Goal: Information Seeking & Learning: Check status

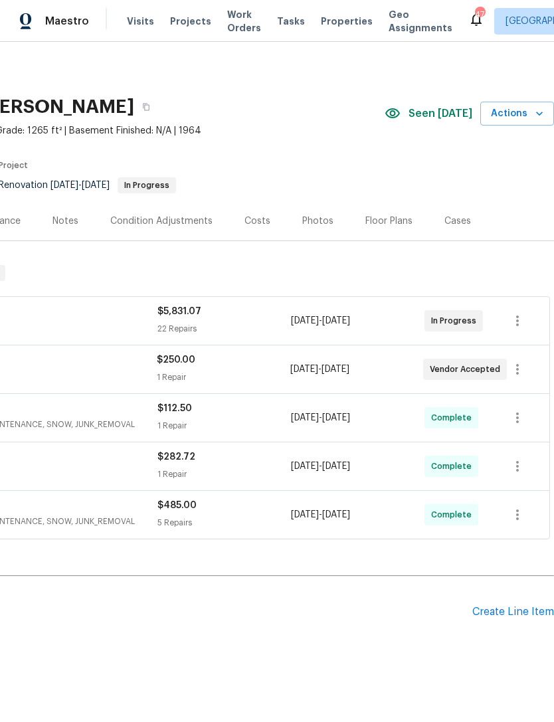
scroll to position [0, 197]
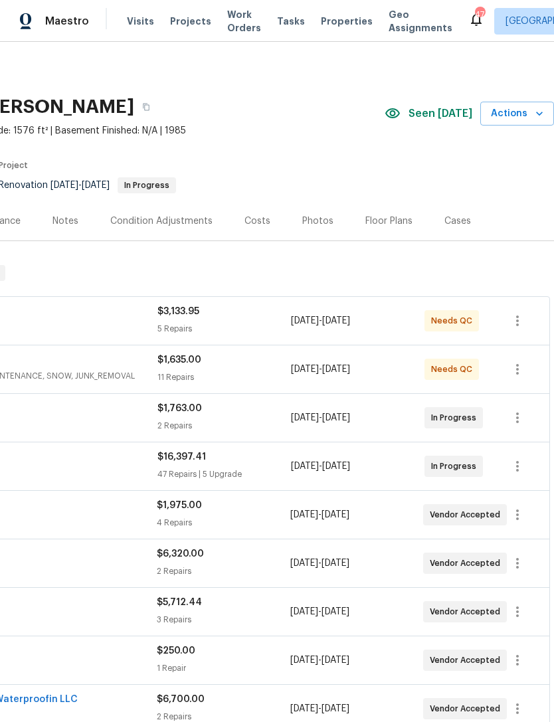
scroll to position [0, 197]
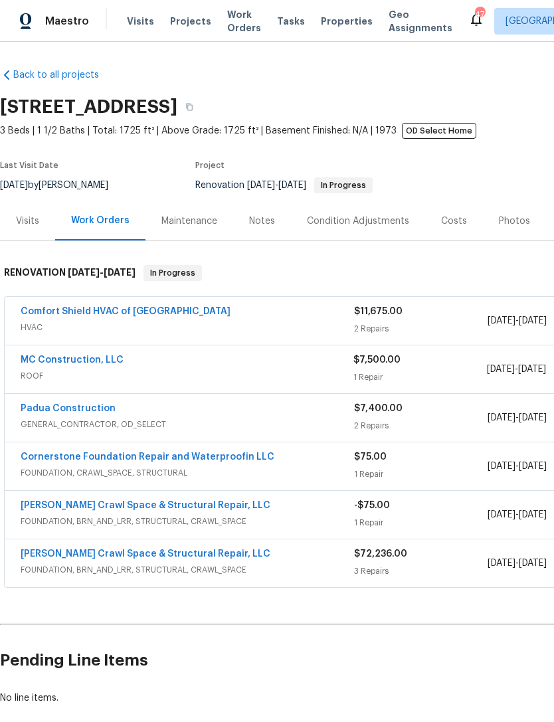
click at [348, 406] on div "Padua Construction" at bounding box center [188, 410] width 334 height 16
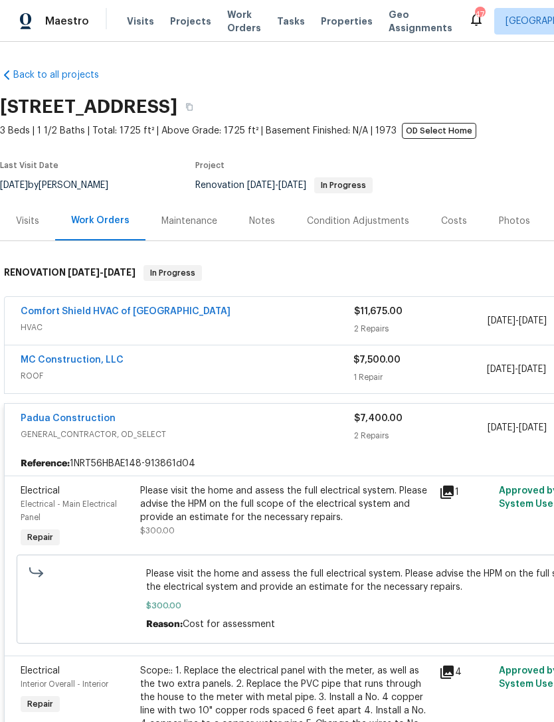
click at [217, 423] on div "Padua Construction" at bounding box center [188, 420] width 334 height 16
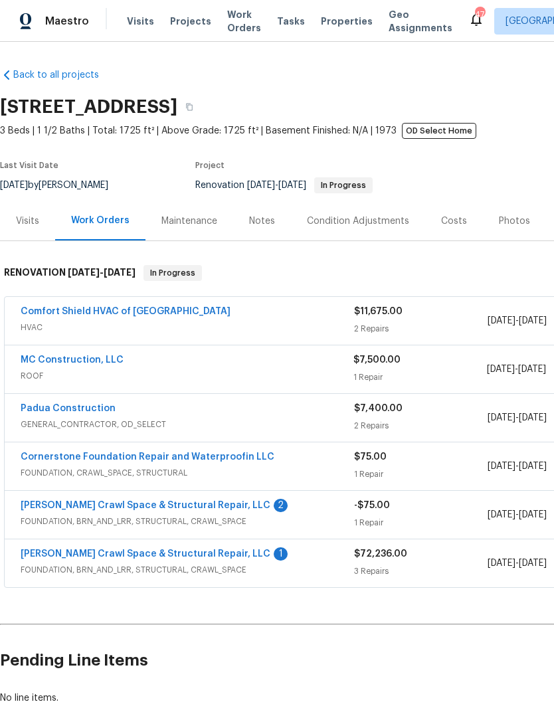
click at [185, 510] on link "Falcone Crawl Space & Structural Repair, LLC" at bounding box center [146, 505] width 250 height 9
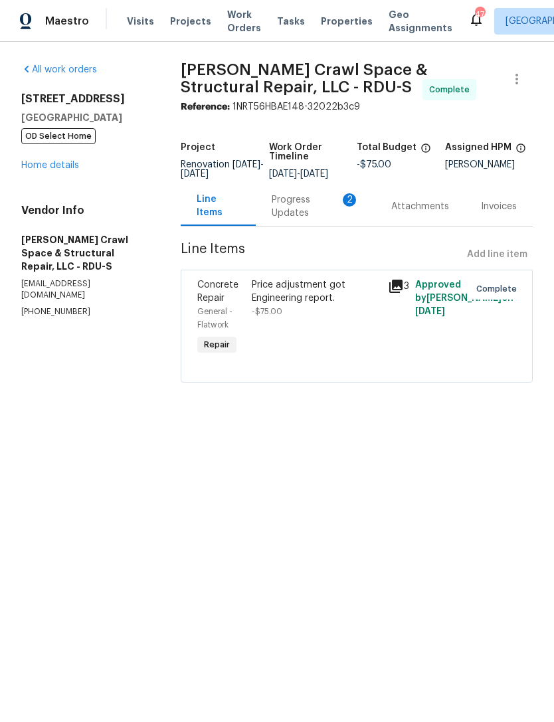
click at [302, 213] on div "Progress Updates 2" at bounding box center [316, 206] width 88 height 27
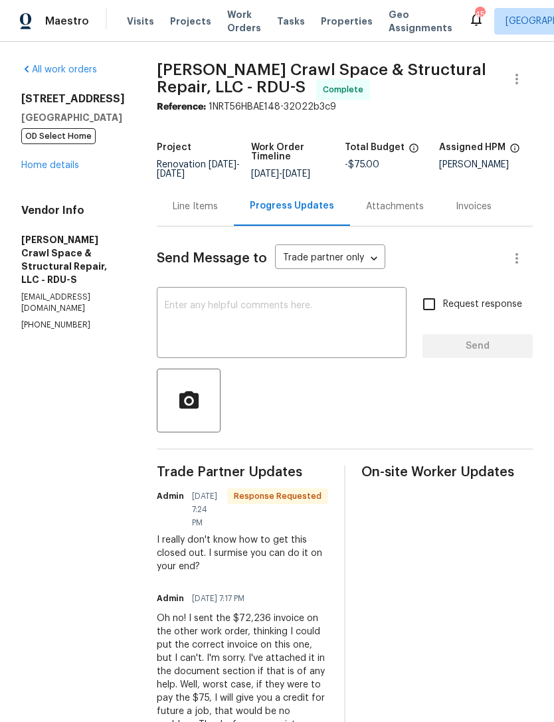
click at [55, 168] on link "Home details" at bounding box center [50, 165] width 58 height 9
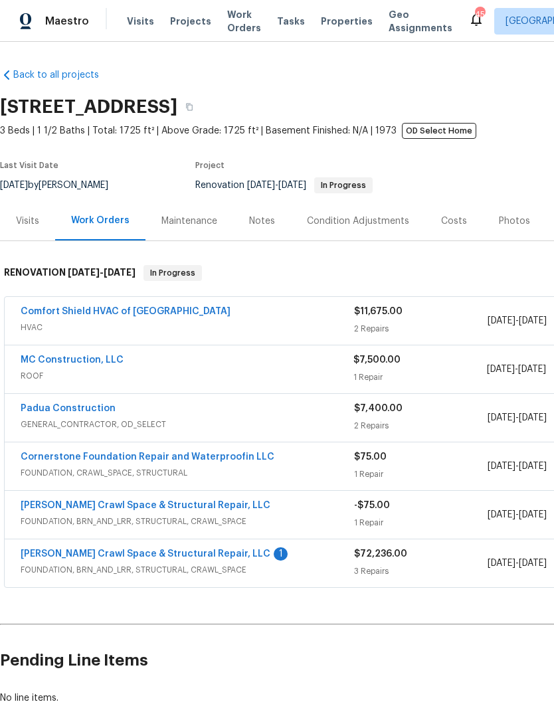
click at [204, 555] on link "Falcone Crawl Space & Structural Repair, LLC" at bounding box center [146, 554] width 250 height 9
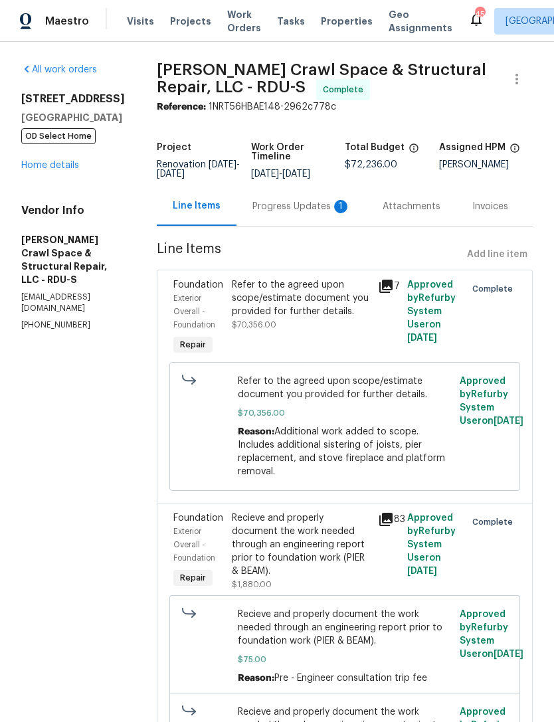
click at [295, 213] on div "Progress Updates 1" at bounding box center [302, 206] width 98 height 13
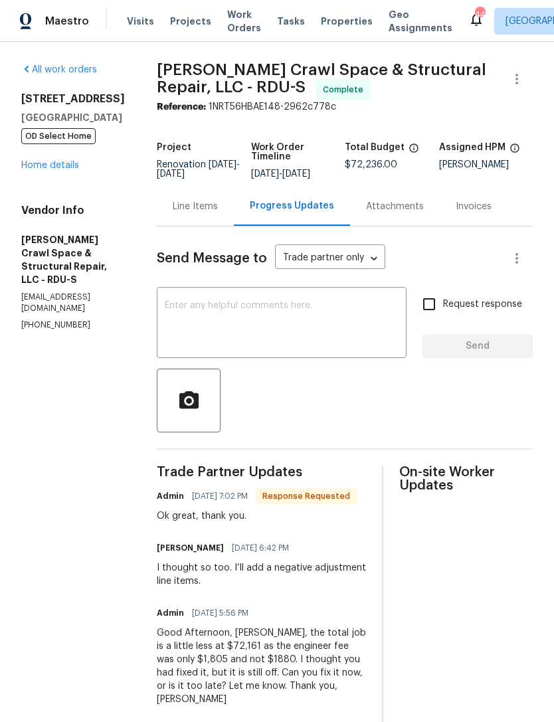
click at [62, 169] on link "Home details" at bounding box center [50, 165] width 58 height 9
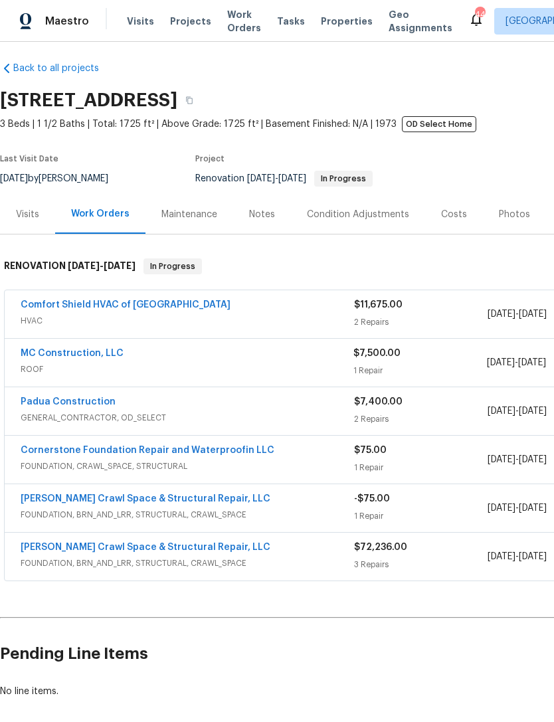
scroll to position [7, 0]
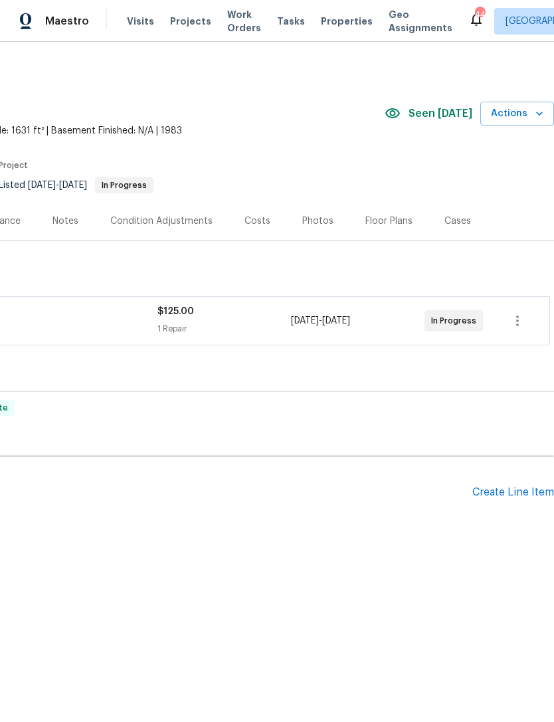
scroll to position [0, 197]
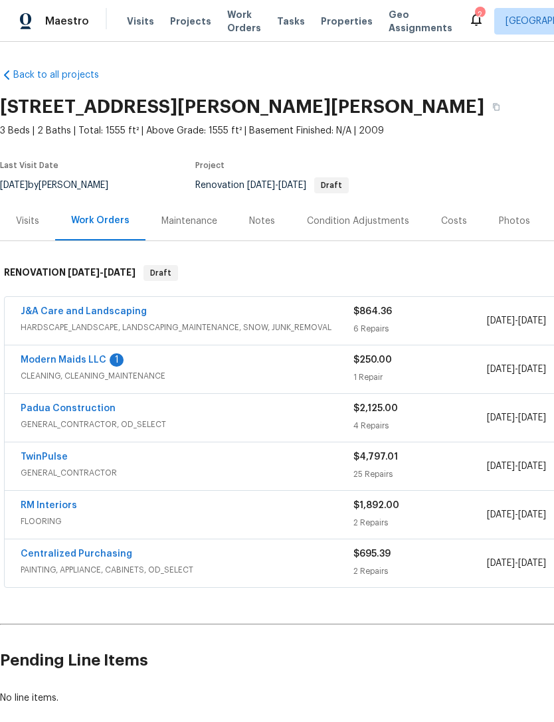
click at [94, 362] on link "Modern Maids LLC" at bounding box center [64, 360] width 86 height 9
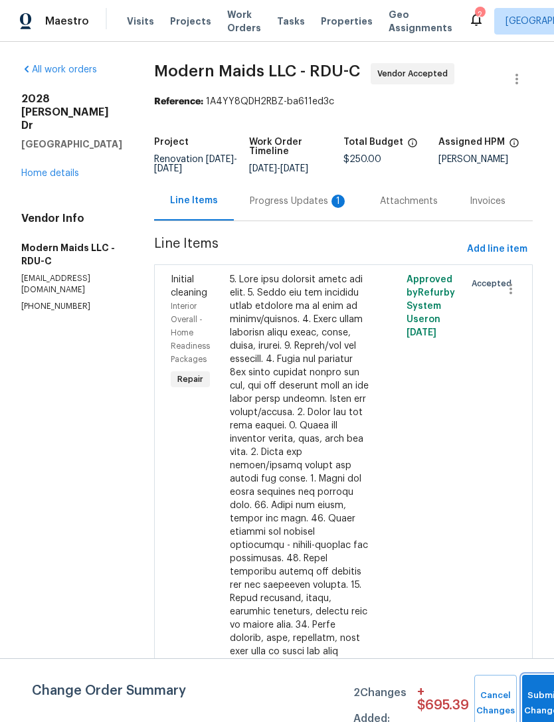
click at [540, 682] on button "Submit Changes" at bounding box center [543, 703] width 43 height 57
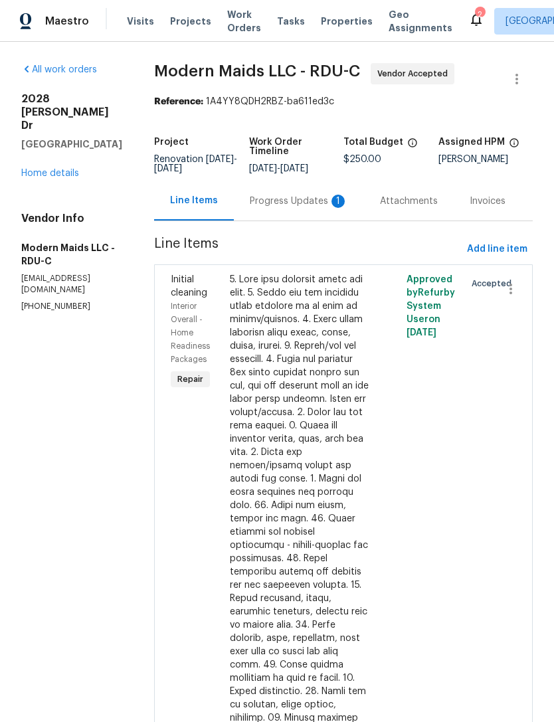
click at [310, 208] on div "Progress Updates 1" at bounding box center [299, 201] width 98 height 13
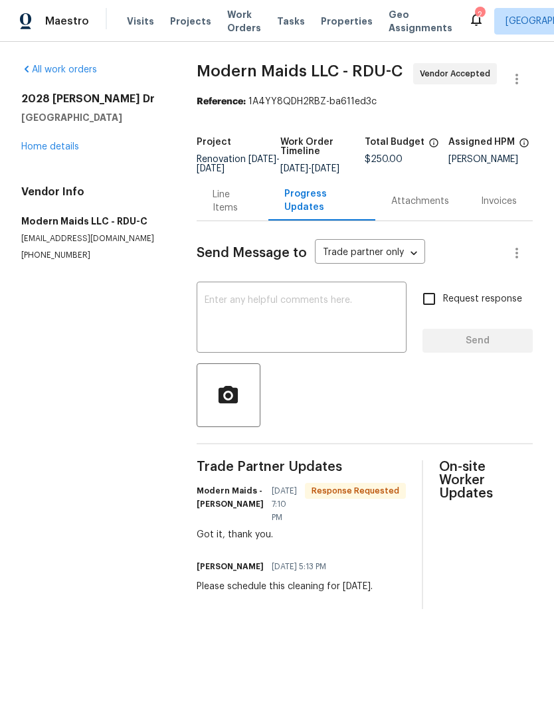
click at [62, 151] on link "Home details" at bounding box center [50, 146] width 58 height 9
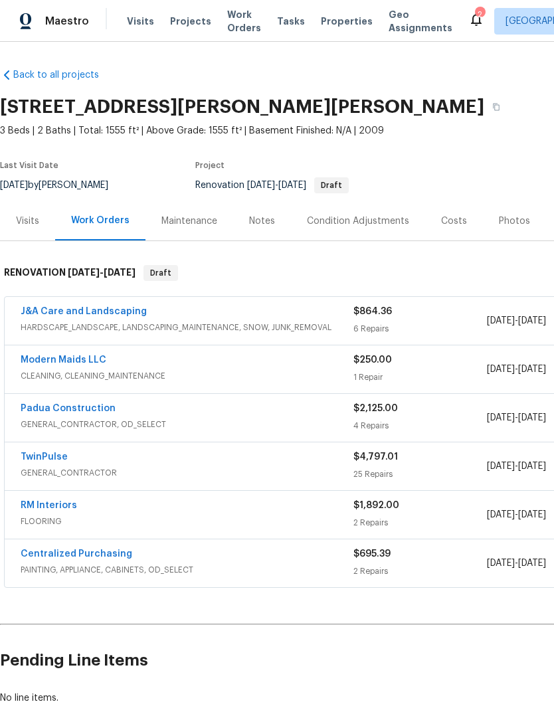
click at [116, 558] on link "Centralized Purchasing" at bounding box center [77, 554] width 112 height 9
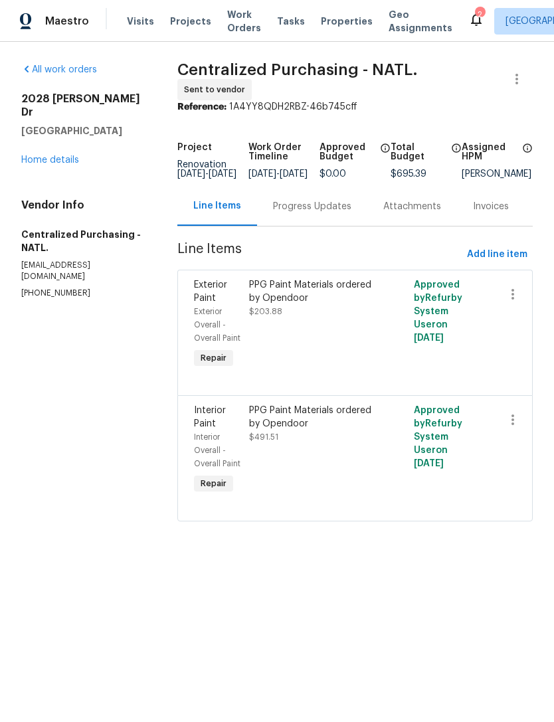
click at [58, 155] on link "Home details" at bounding box center [50, 159] width 58 height 9
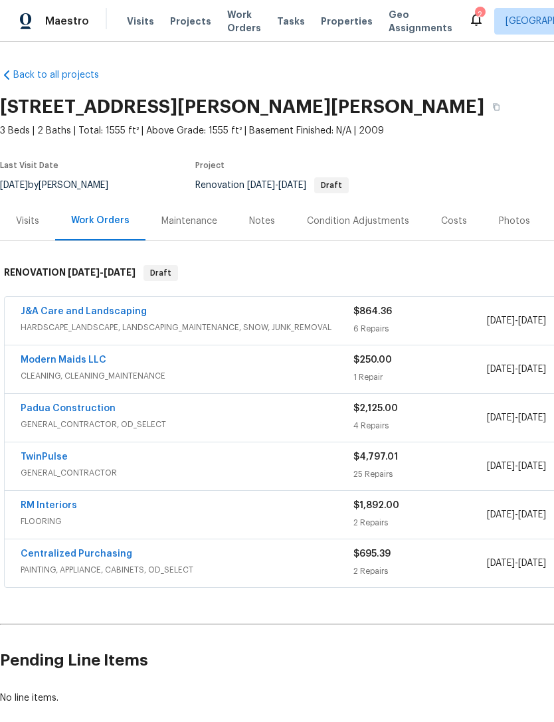
click at [436, 228] on div "Costs" at bounding box center [454, 220] width 58 height 39
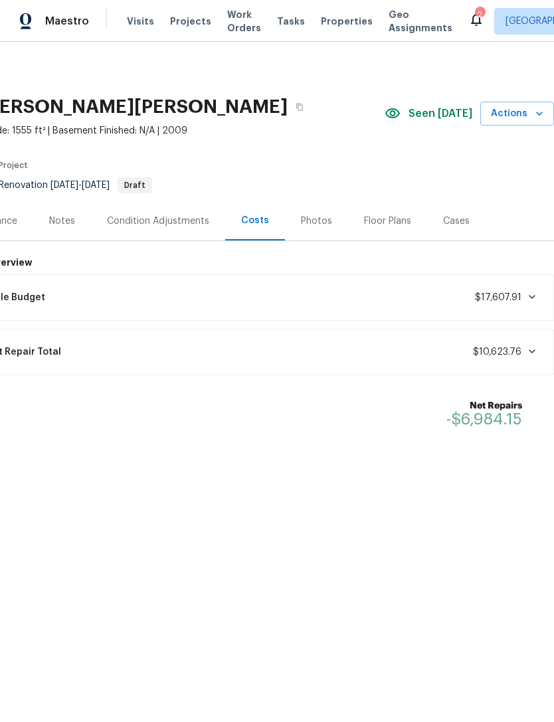
scroll to position [0, 197]
click at [239, 353] on div "Current Repair Total $10,623.76" at bounding box center [251, 352] width 589 height 29
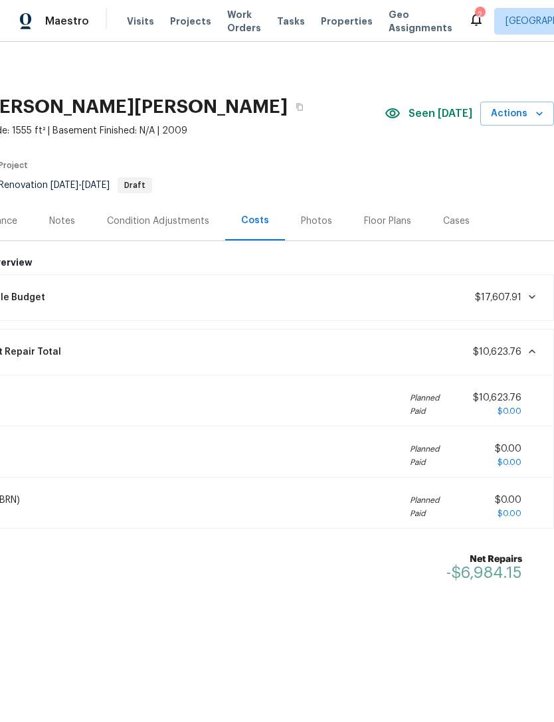
click at [257, 356] on div "Current Repair Total $10,623.76" at bounding box center [251, 352] width 589 height 29
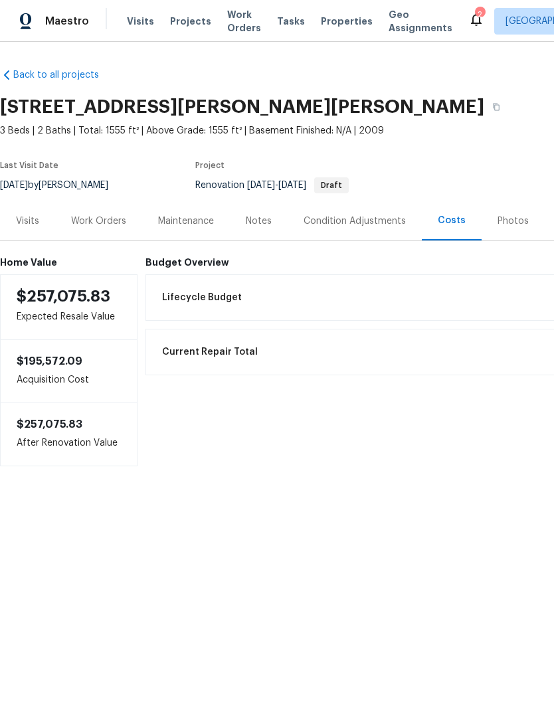
scroll to position [0, 0]
click at [102, 215] on div "Work Orders" at bounding box center [98, 221] width 55 height 13
